Goal: Information Seeking & Learning: Learn about a topic

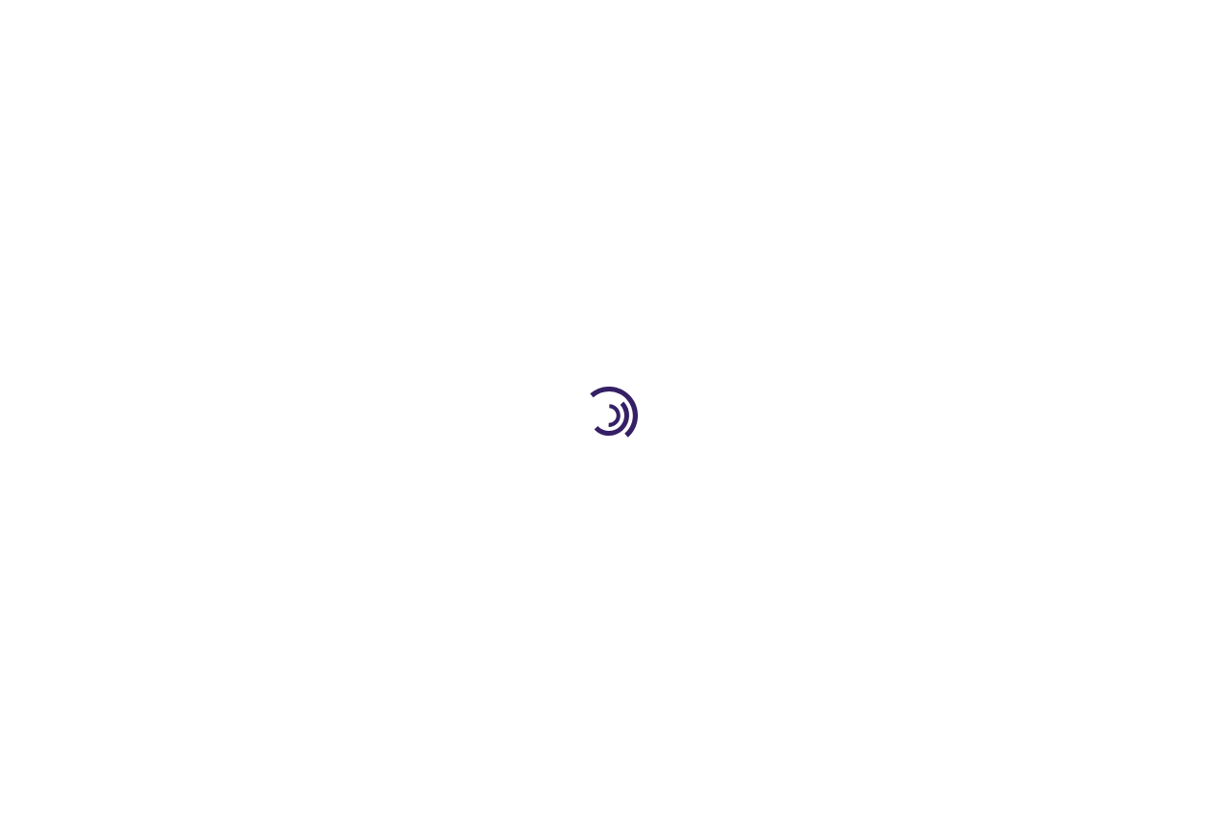
type input "0"
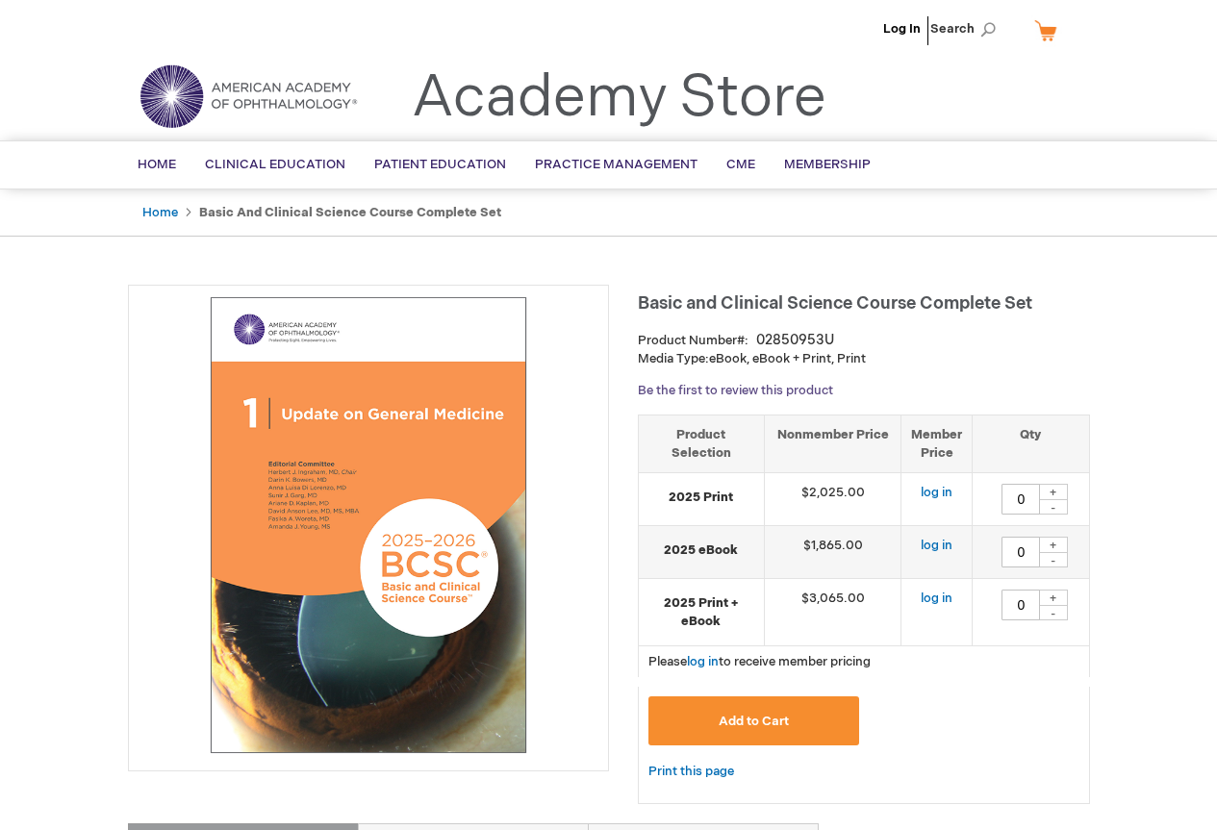
drag, startPoint x: 822, startPoint y: 435, endPoint x: 783, endPoint y: 388, distance: 61.5
click at [824, 435] on th "Nonmember Price" at bounding box center [833, 444] width 138 height 58
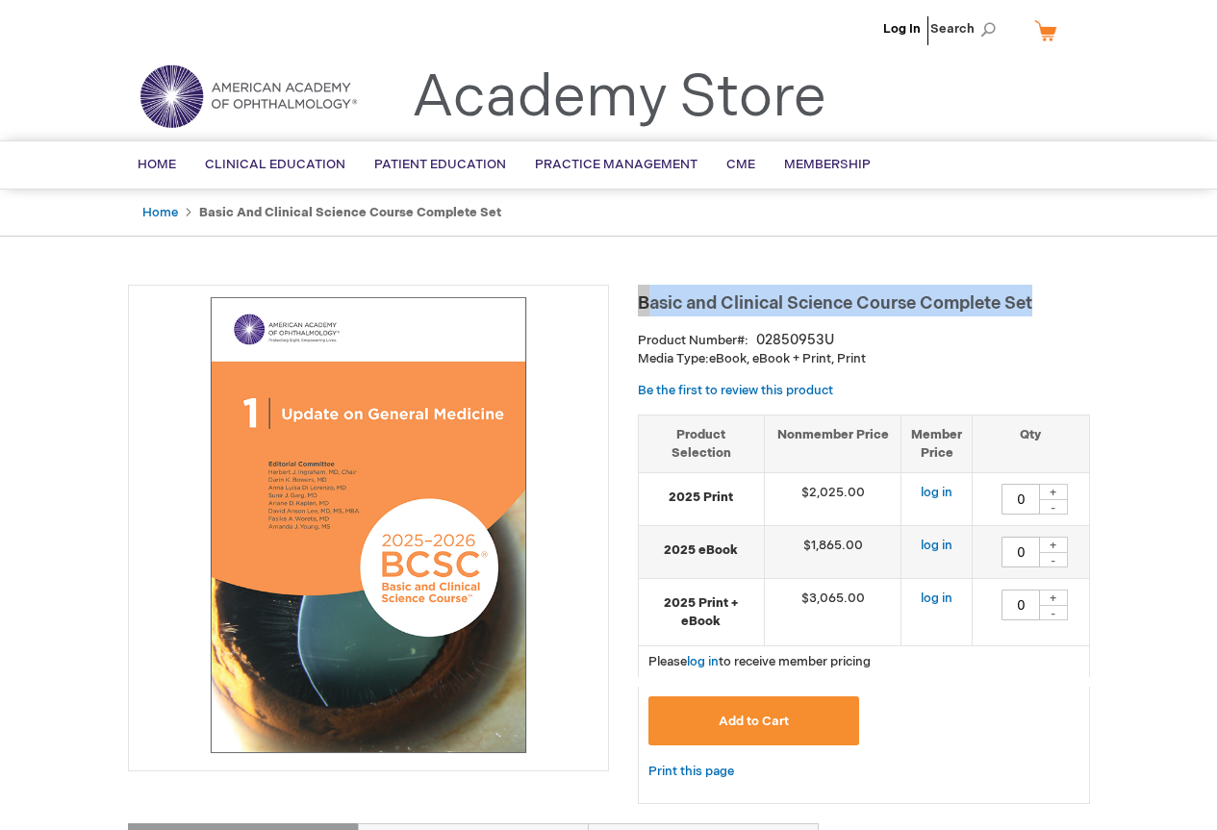
drag, startPoint x: 642, startPoint y: 297, endPoint x: 1043, endPoint y: 300, distance: 401.1
click at [1043, 300] on h1 "Basic and Clinical Science Course Complete Set" at bounding box center [864, 301] width 452 height 32
copy span "Basic and Clinical Science Course Complete Set"
click at [387, 481] on img at bounding box center [369, 525] width 460 height 460
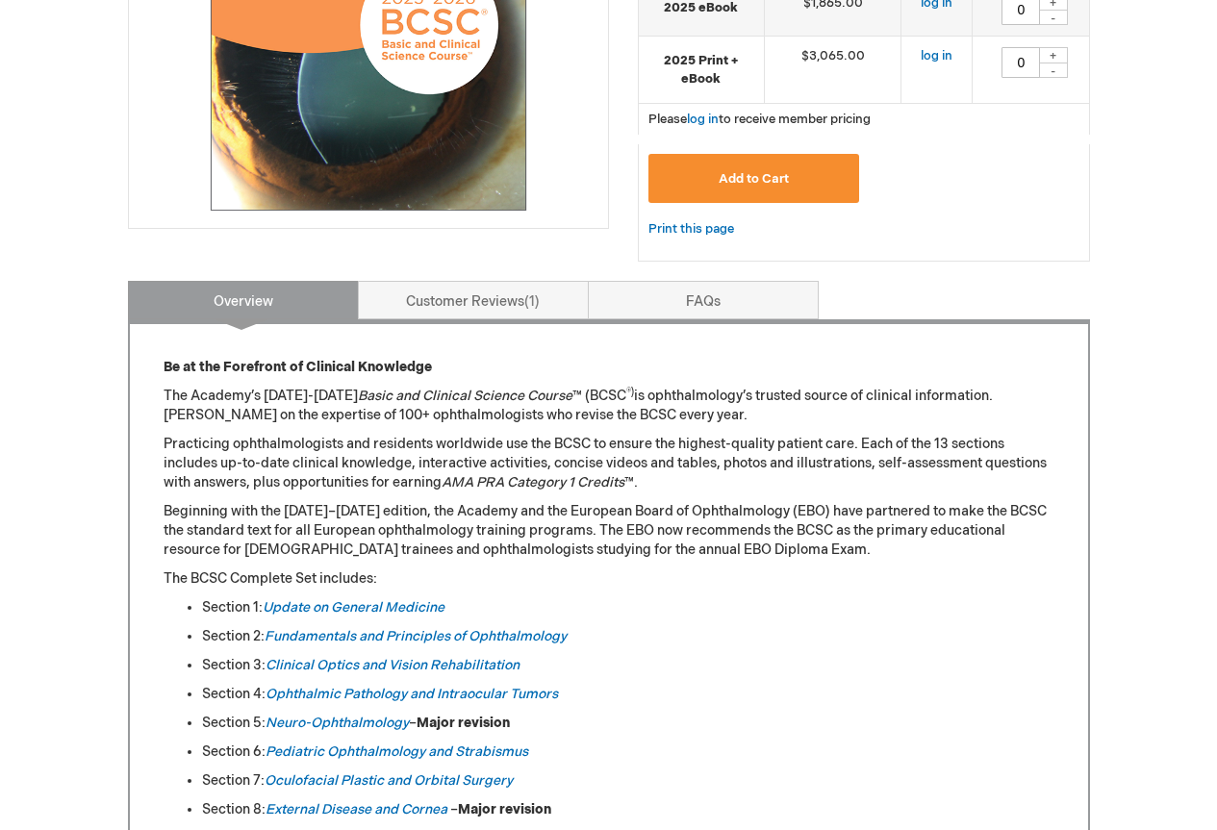
scroll to position [577, 0]
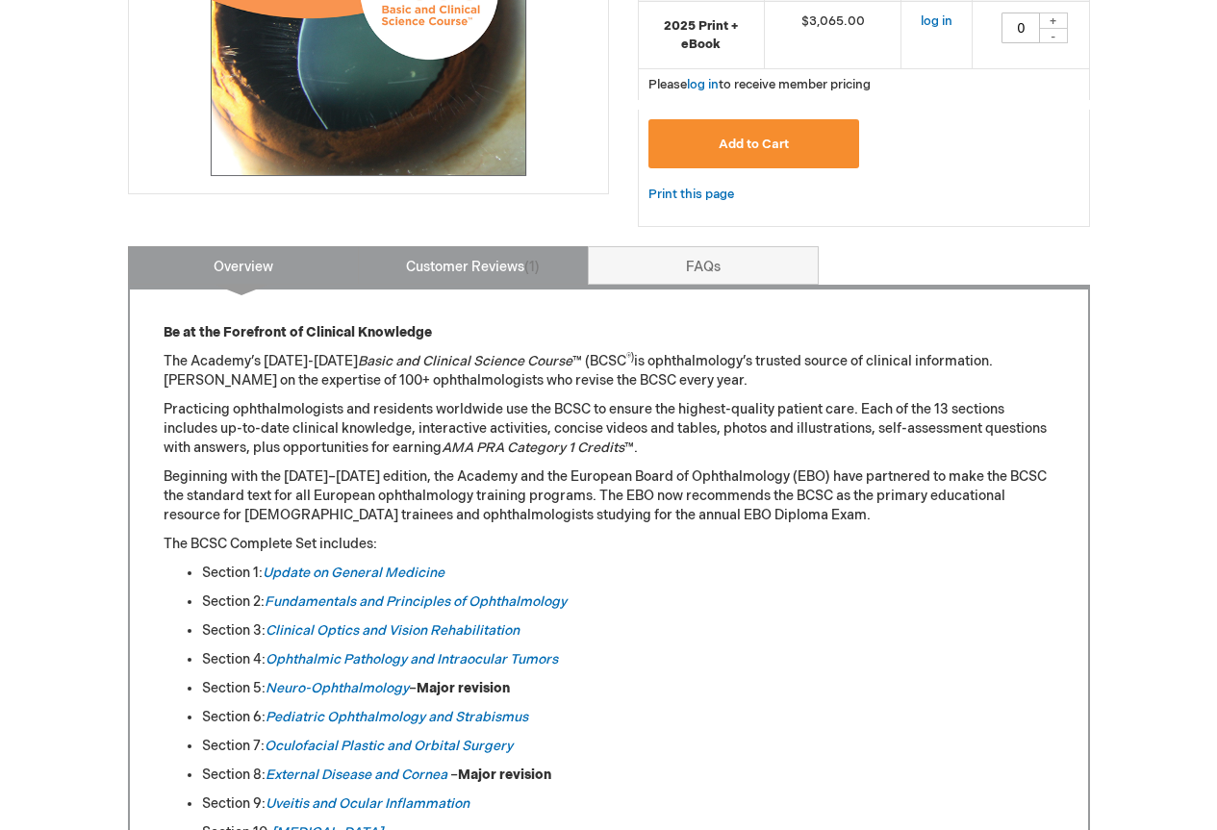
click at [490, 285] on link "Customer Reviews 1" at bounding box center [473, 265] width 231 height 38
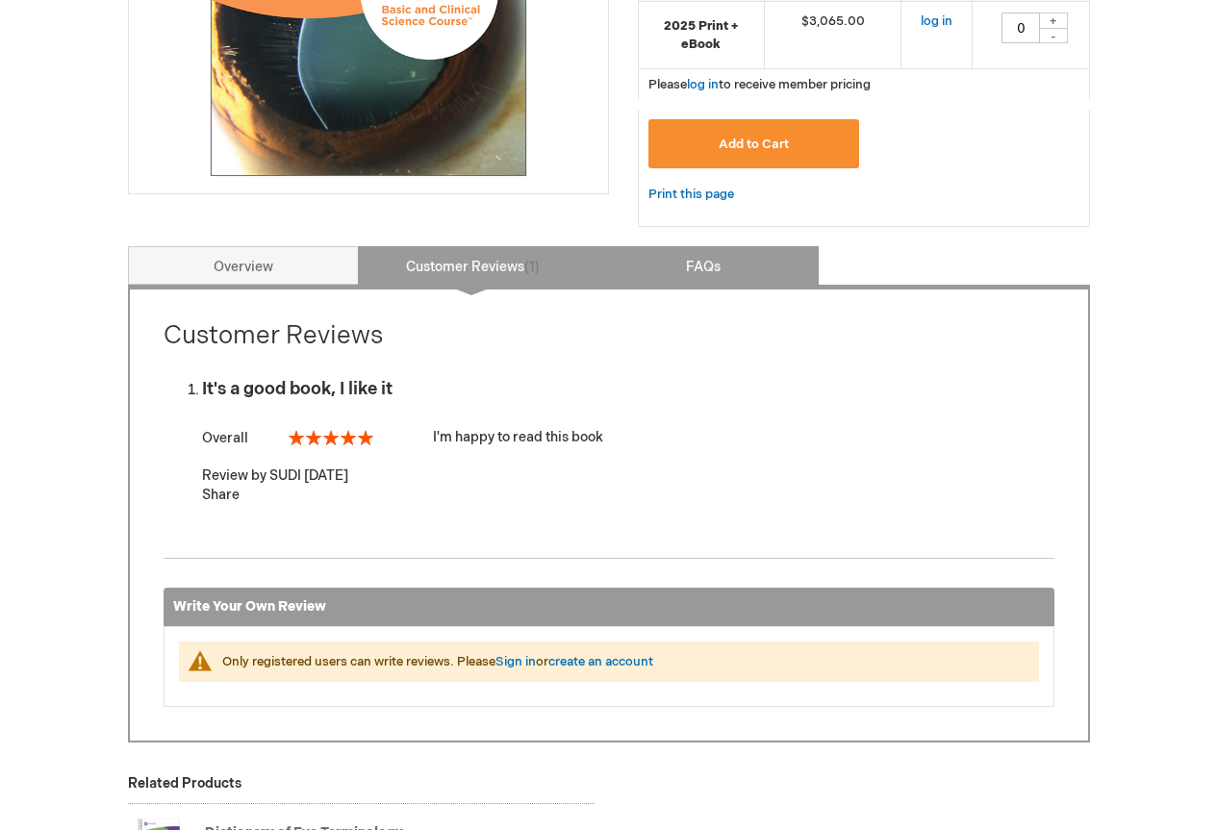
click at [665, 261] on link "FAQs" at bounding box center [703, 265] width 231 height 38
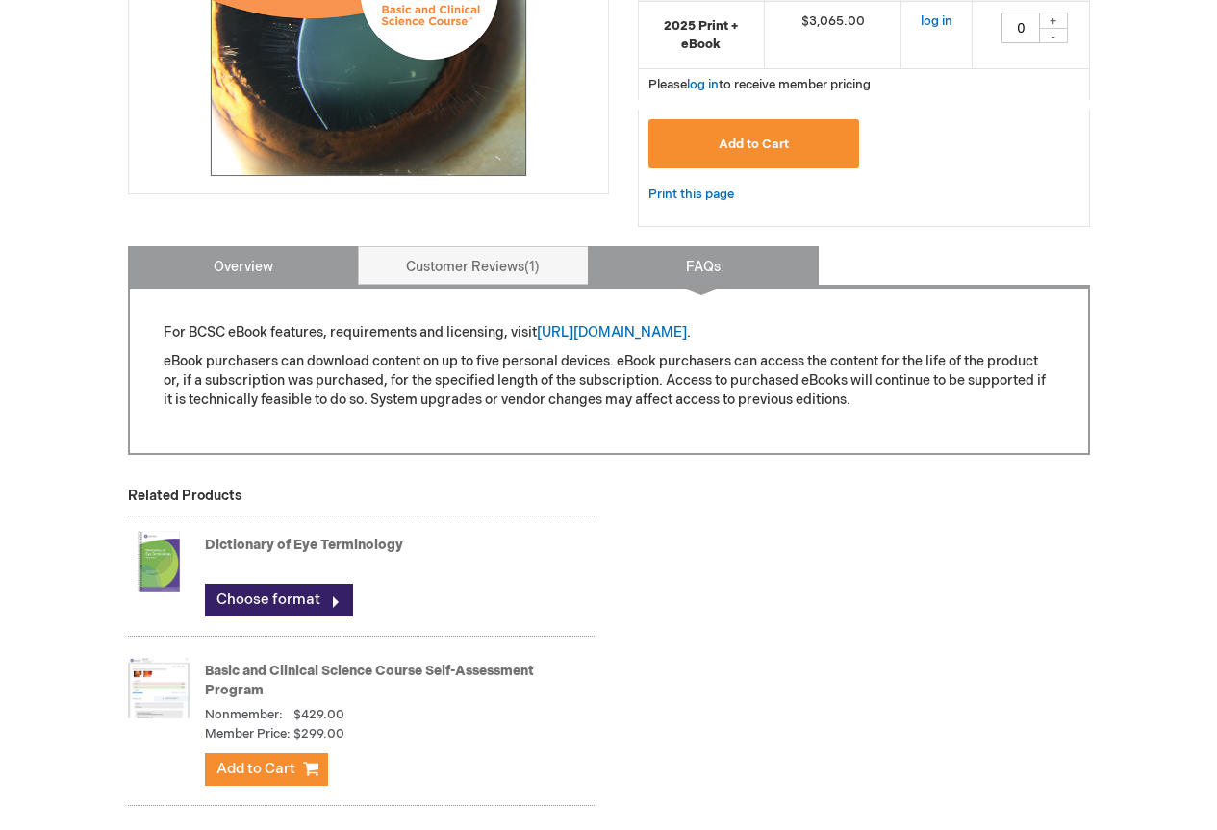
click at [300, 260] on link "Overview" at bounding box center [243, 265] width 231 height 38
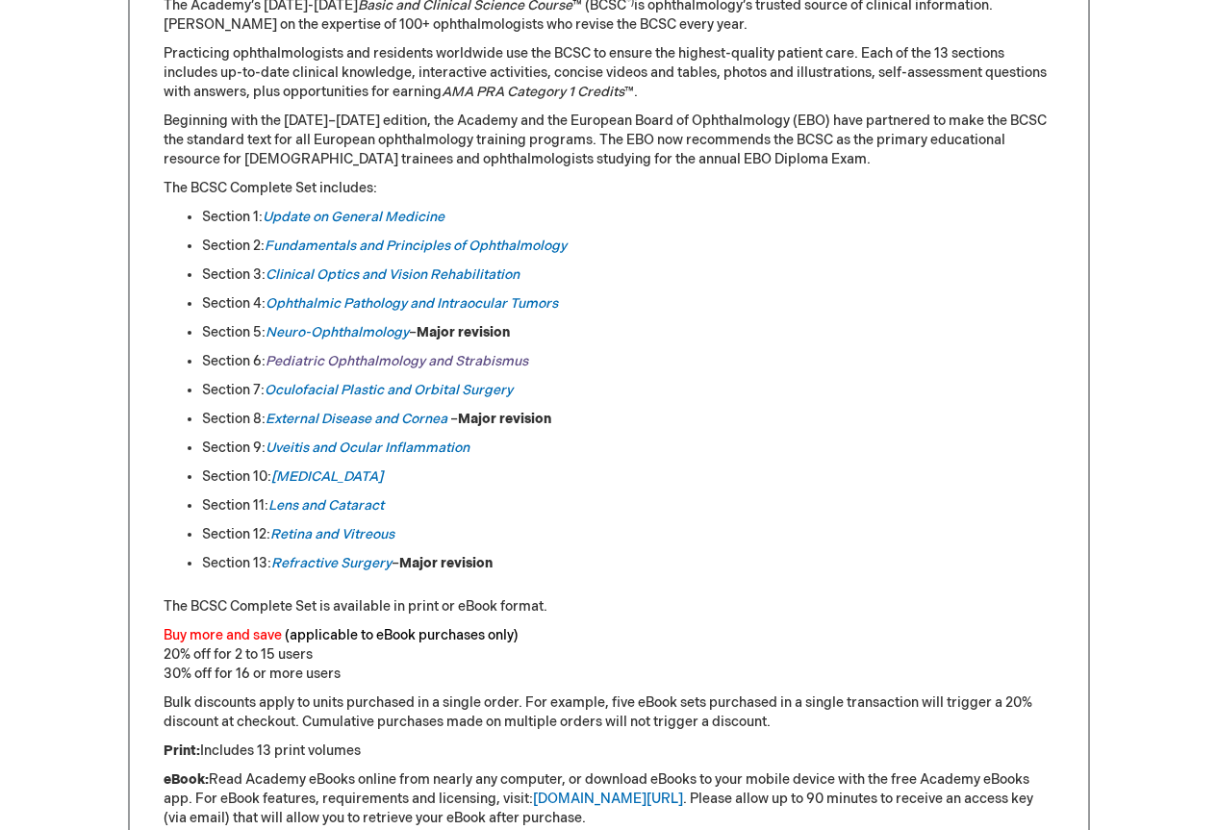
scroll to position [1304, 0]
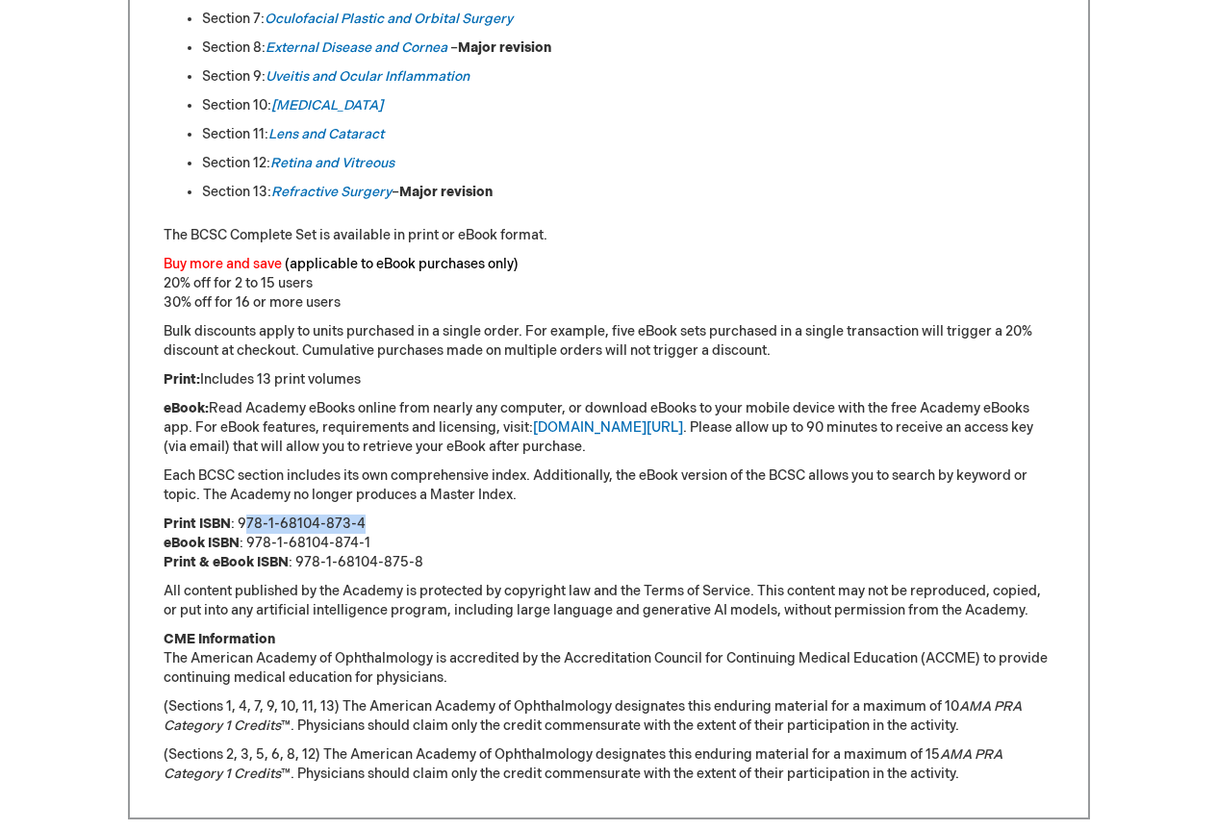
drag, startPoint x: 241, startPoint y: 522, endPoint x: 369, endPoint y: 525, distance: 128.0
click at [374, 525] on p "Print ISBN : 978-1-68104-873-4 eBook ISBN : 978-1-68104-874-1 Print & eBook ISB…" at bounding box center [609, 544] width 891 height 58
drag, startPoint x: 259, startPoint y: 520, endPoint x: 398, endPoint y: 514, distance: 139.6
click at [398, 514] on div "Be at the Forefront of Clinical Knowledge The Academy’s [DATE]-[DATE] Basic and…" at bounding box center [609, 190] width 891 height 1188
copy p "978-1-68104-873-4"
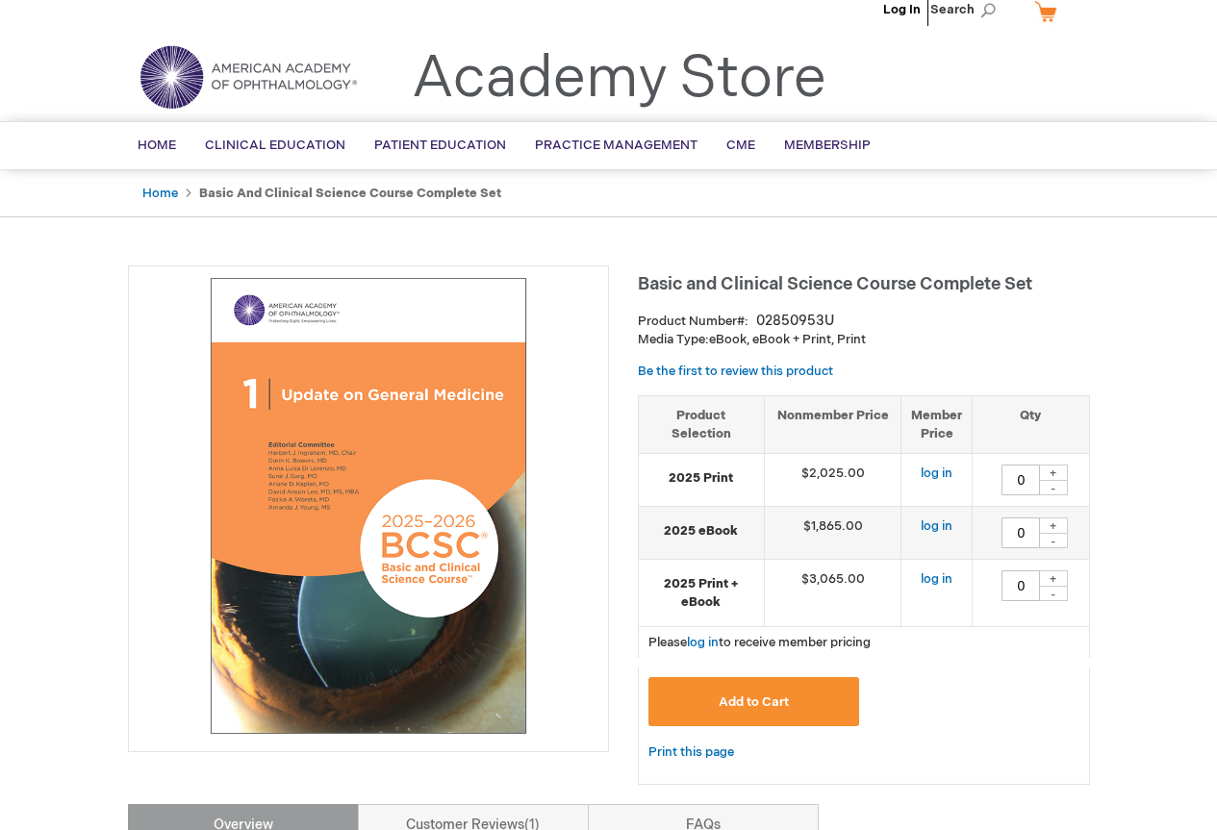
scroll to position [0, 0]
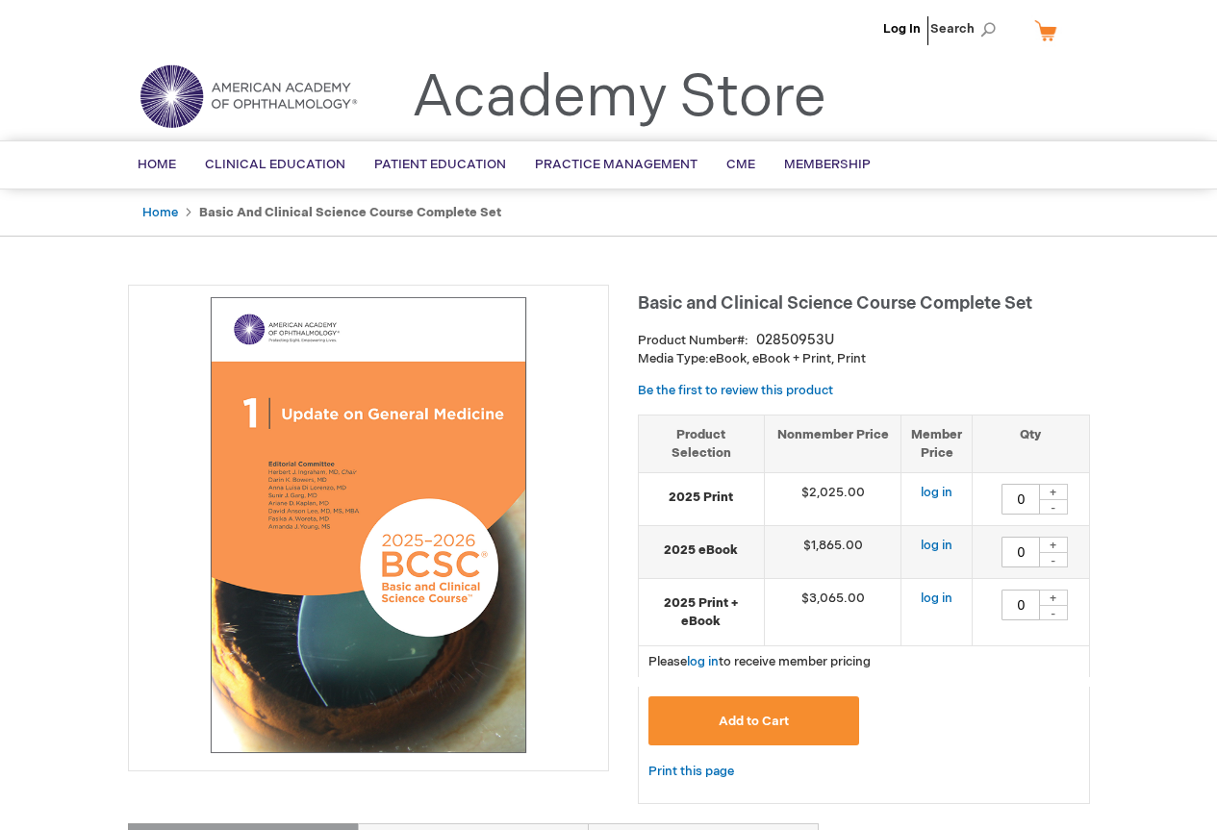
click at [319, 448] on img at bounding box center [369, 525] width 460 height 460
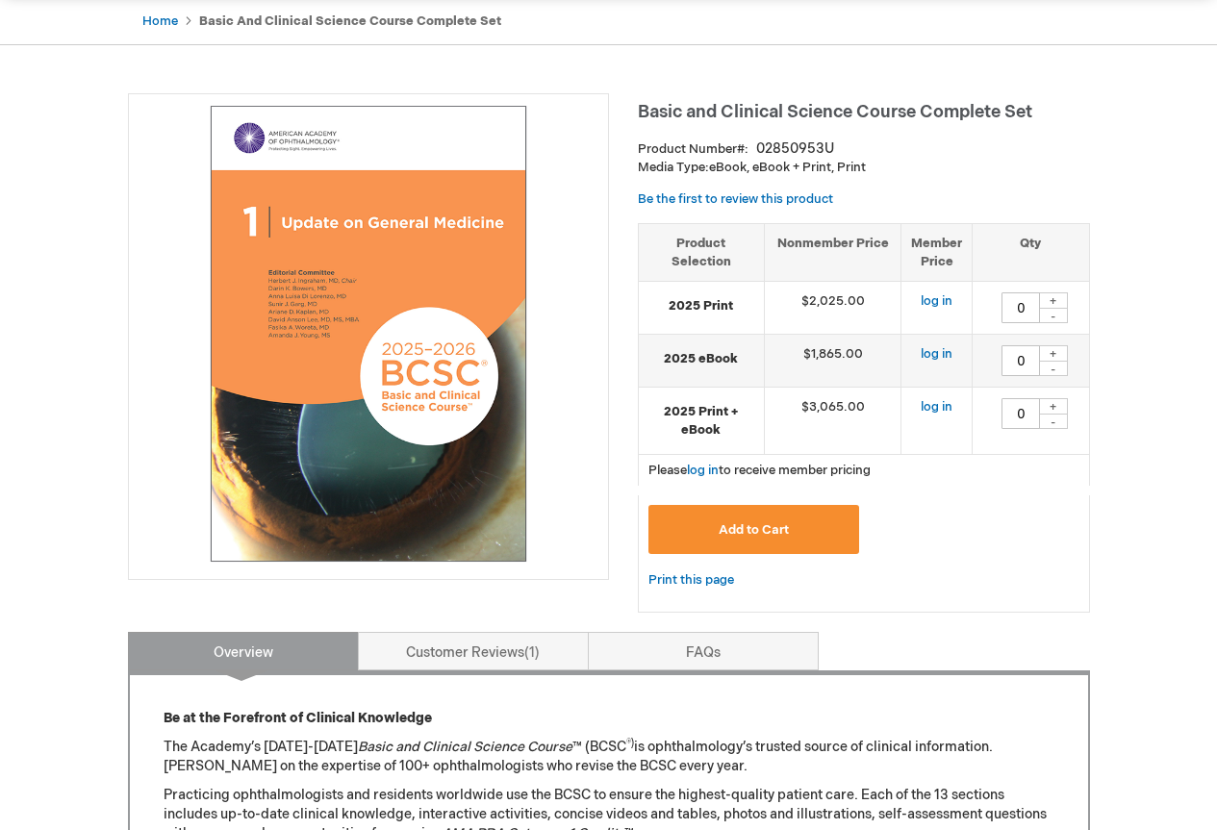
scroll to position [192, 0]
click at [780, 147] on div "02850953U" at bounding box center [795, 148] width 78 height 19
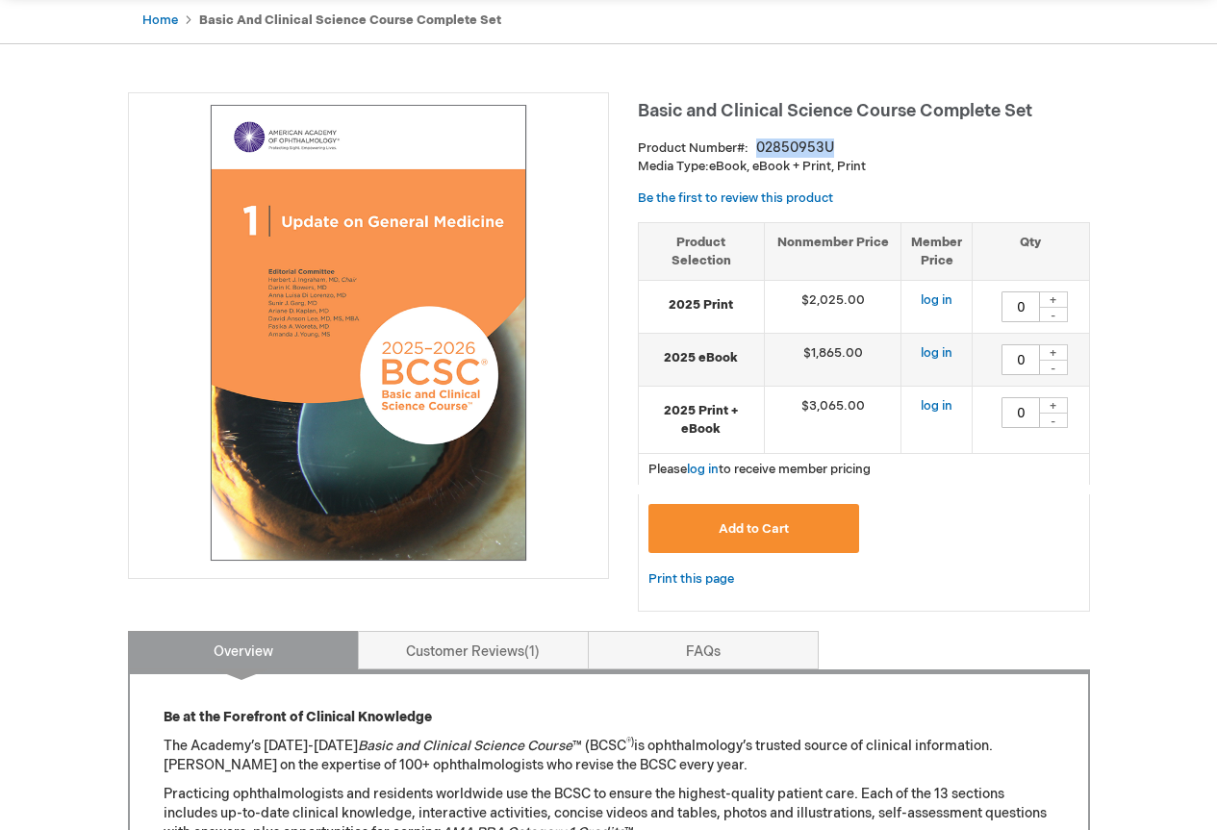
click at [780, 147] on div "02850953U" at bounding box center [795, 148] width 78 height 19
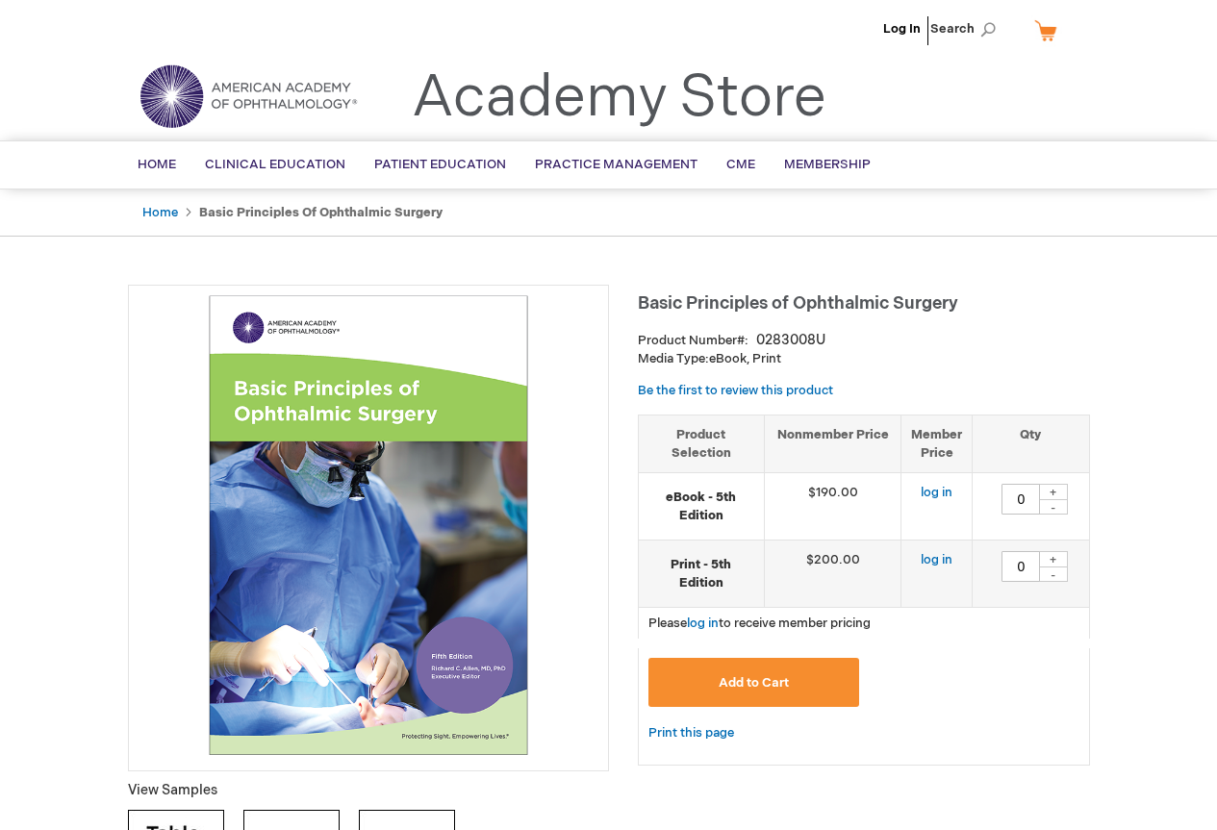
click at [740, 569] on strong "Print - 5th Edition" at bounding box center [701, 574] width 106 height 36
click at [742, 569] on strong "Print - 5th Edition" at bounding box center [701, 574] width 106 height 36
click at [804, 563] on td "$200.00" at bounding box center [833, 574] width 138 height 67
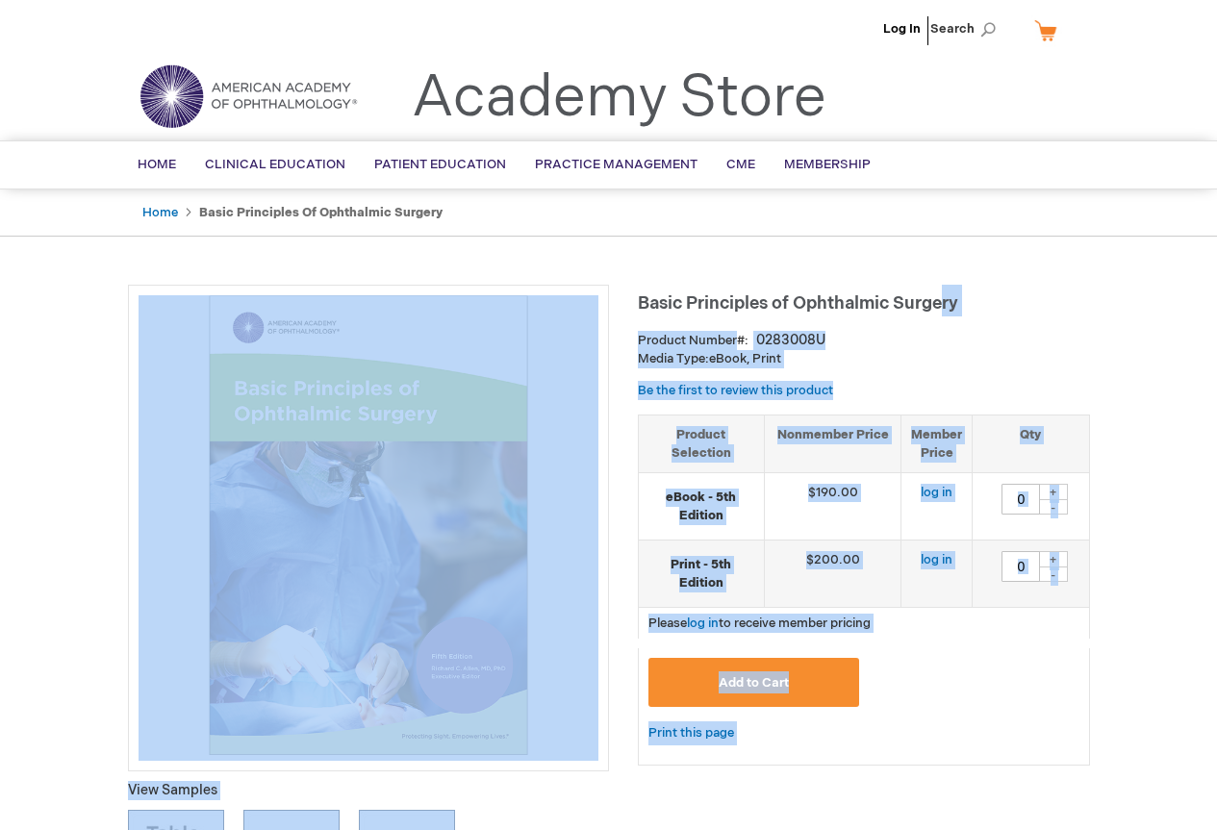
drag, startPoint x: 631, startPoint y: 299, endPoint x: 942, endPoint y: 297, distance: 310.7
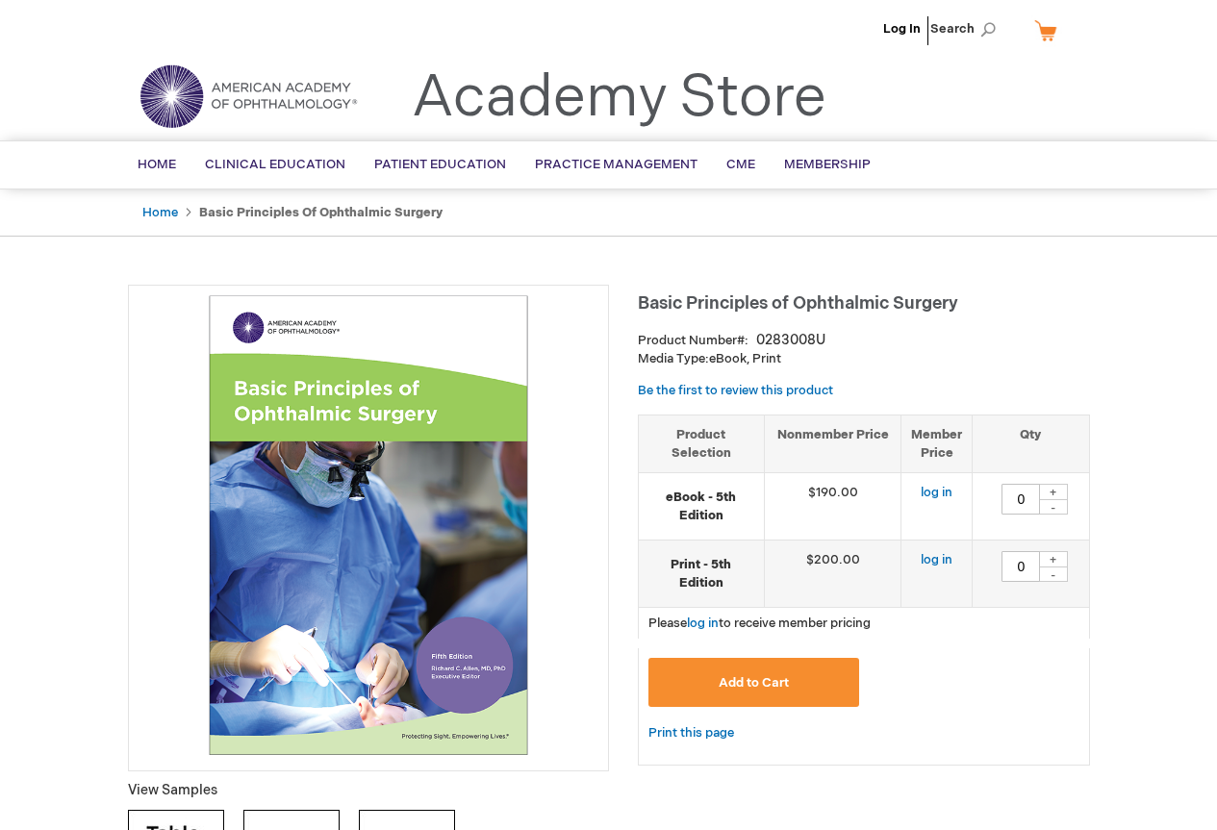
click at [856, 312] on span "Basic Principles of Ophthalmic Surgery" at bounding box center [798, 303] width 320 height 20
drag, startPoint x: 641, startPoint y: 300, endPoint x: 968, endPoint y: 298, distance: 327.0
click at [972, 300] on h1 "Basic Principles of Ophthalmic Surgery" at bounding box center [864, 301] width 452 height 32
click at [710, 307] on span "Basic Principles of Ophthalmic Surgery" at bounding box center [798, 303] width 320 height 20
drag, startPoint x: 651, startPoint y: 300, endPoint x: 966, endPoint y: 301, distance: 314.5
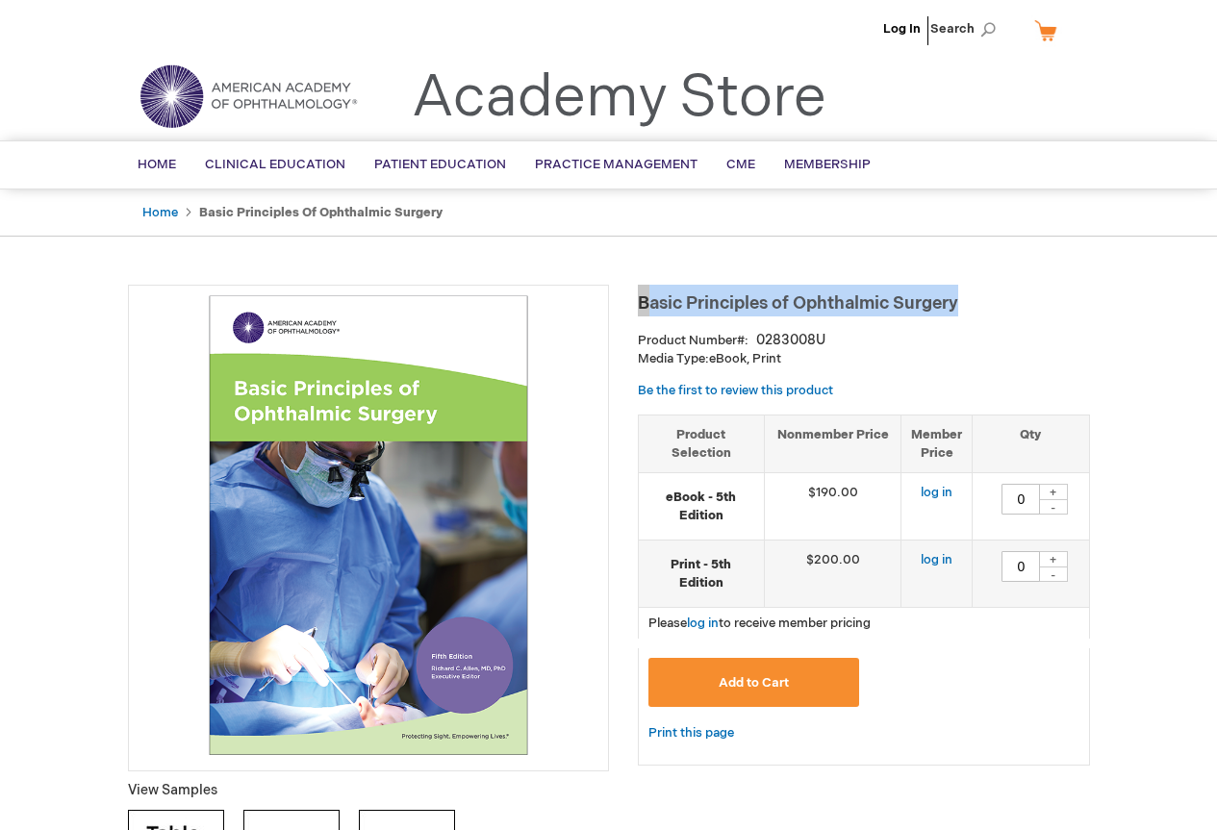
click at [966, 301] on h1 "Basic Principles of Ophthalmic Surgery" at bounding box center [864, 301] width 452 height 32
copy span "Basic Principles of Ophthalmic Surgery"
click at [794, 573] on td "$200.00" at bounding box center [833, 574] width 138 height 67
click at [705, 576] on strong "Print - 5th Edition" at bounding box center [701, 574] width 106 height 36
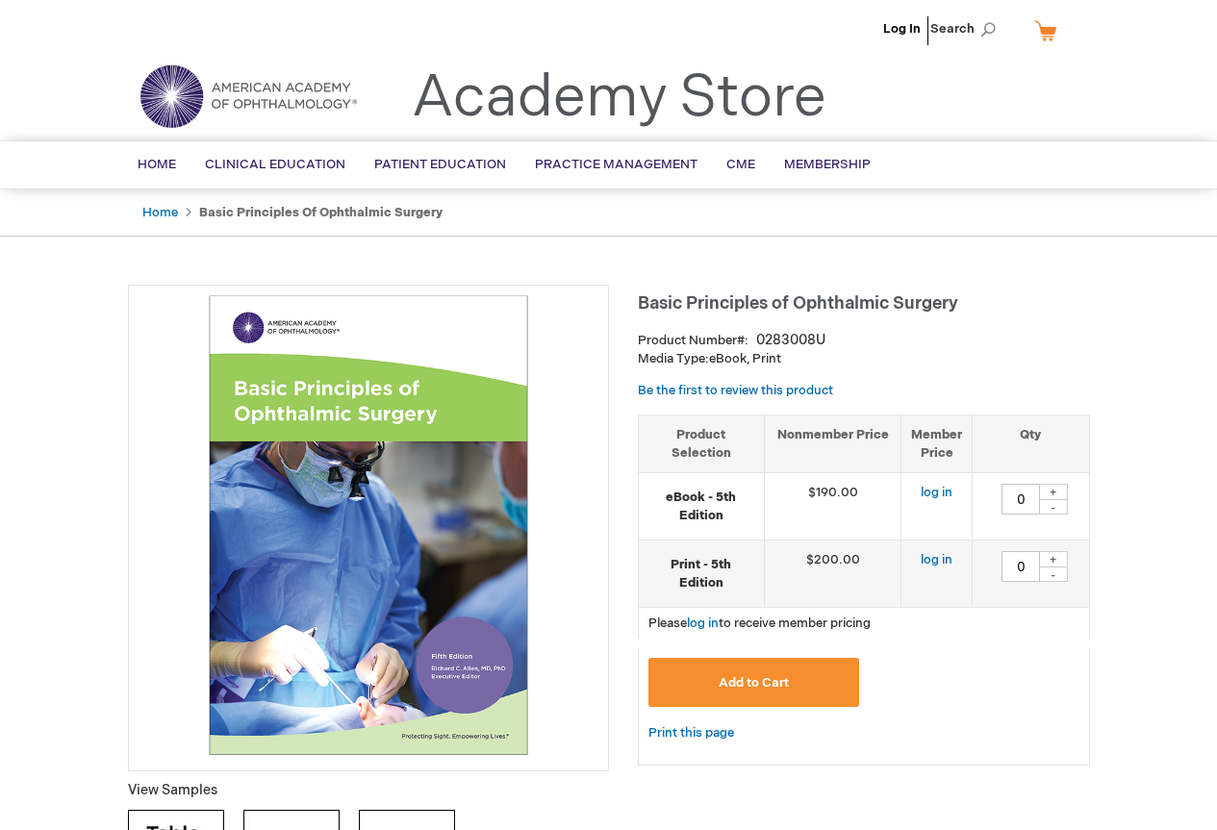
click at [836, 566] on td "$200.00" at bounding box center [833, 574] width 138 height 67
click at [736, 566] on strong "Print - 5th Edition" at bounding box center [701, 574] width 106 height 36
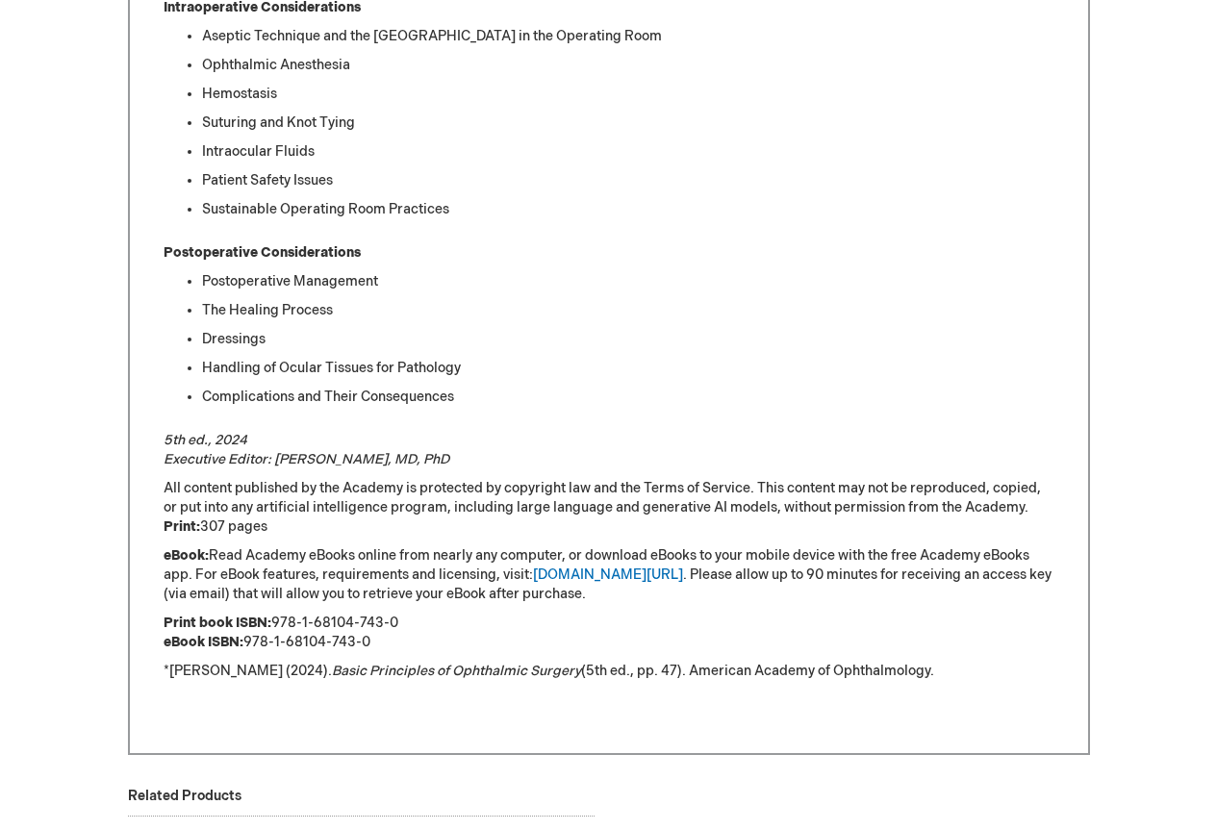
scroll to position [1827, 0]
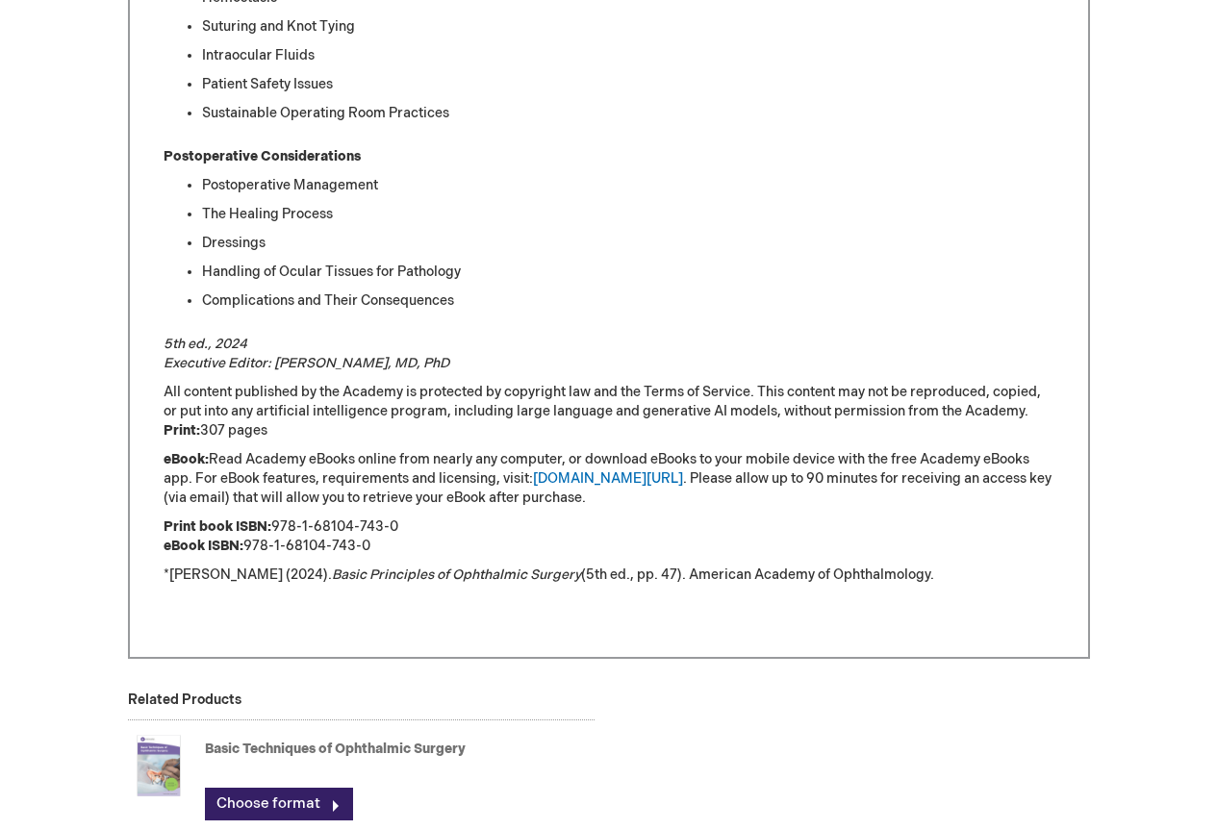
drag, startPoint x: 274, startPoint y: 526, endPoint x: 402, endPoint y: 525, distance: 127.9
click at [402, 525] on p "Print book ISBN: 978-1-68104-743-0 eBook ISBN: 978-1-68104-743-0" at bounding box center [609, 536] width 891 height 38
copy p "978-1-68104-743-0"
drag, startPoint x: 276, startPoint y: 360, endPoint x: 399, endPoint y: 467, distance: 163.6
click at [327, 358] on em "5th ed., 2024 Executive Editor: Richard C. Allen, MD, PhD" at bounding box center [307, 354] width 286 height 36
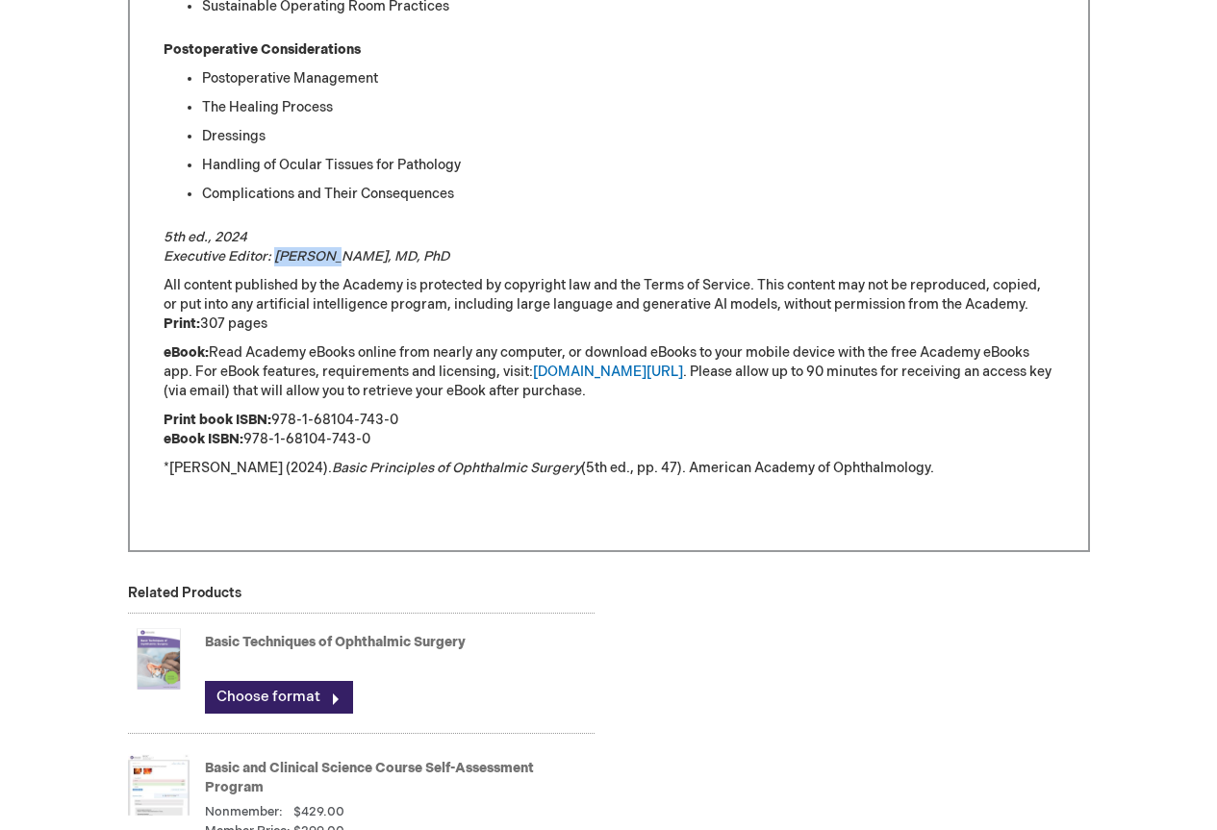
scroll to position [2116, 0]
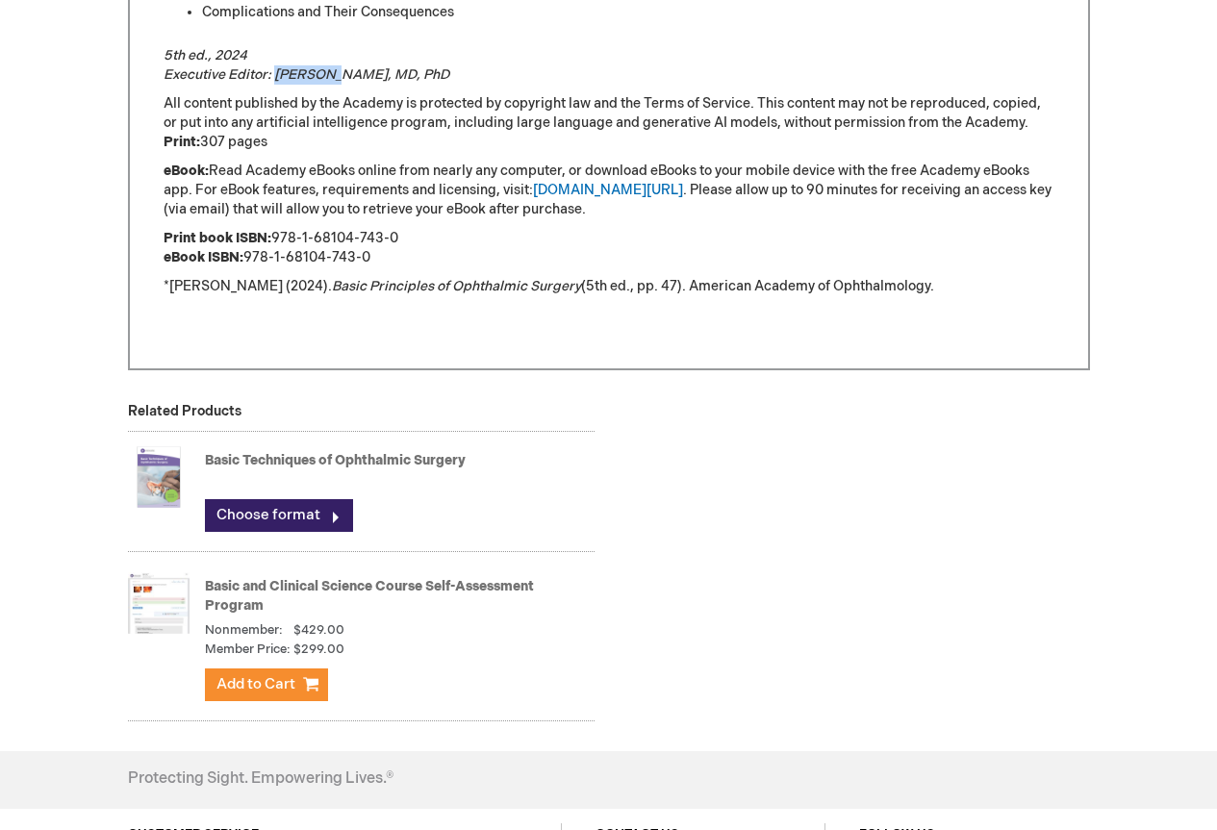
copy em "Richard"
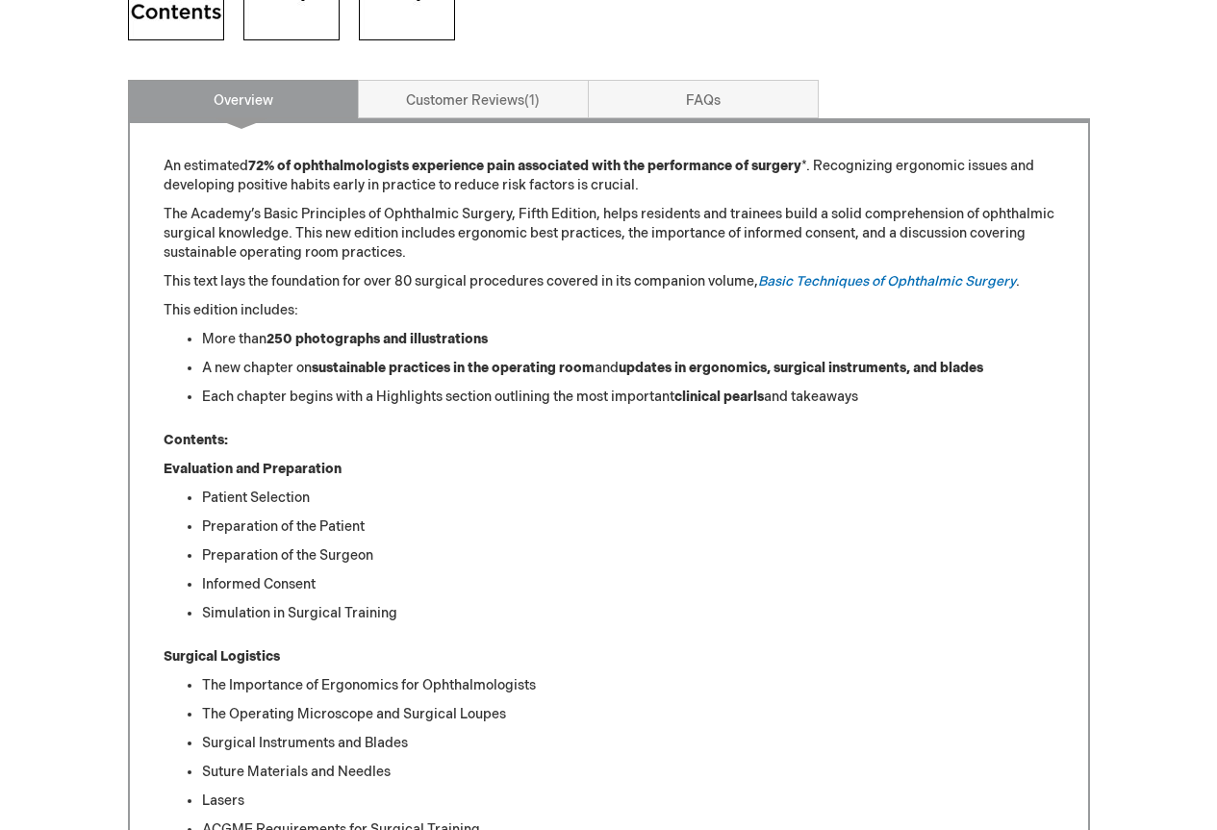
scroll to position [192, 0]
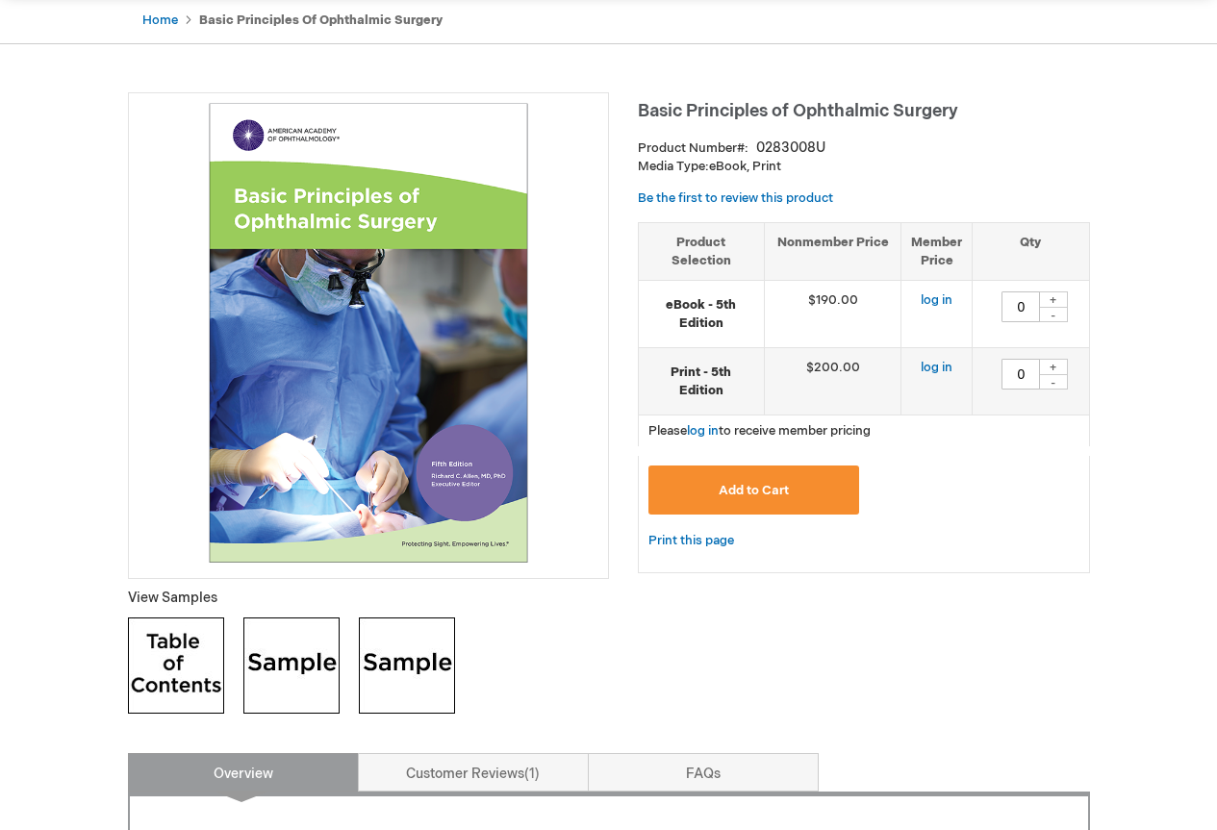
click at [842, 374] on td "$200.00" at bounding box center [833, 381] width 138 height 67
